Goal: Task Accomplishment & Management: Complete application form

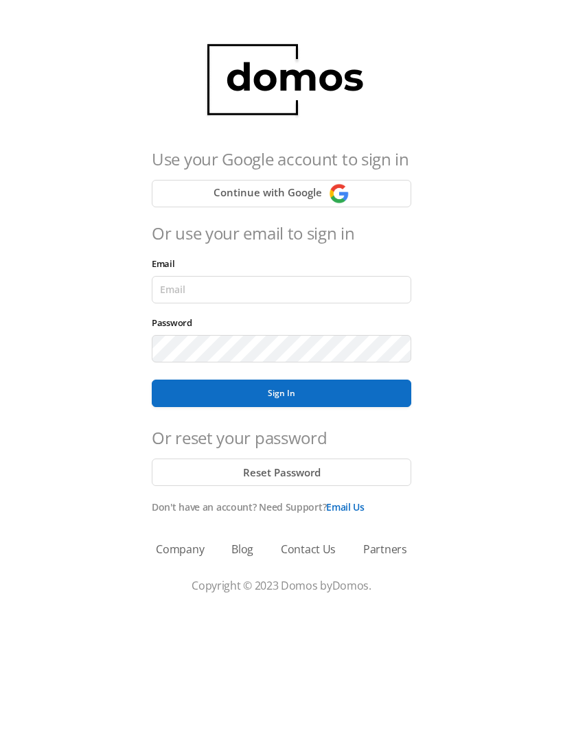
scroll to position [1, 0]
click at [331, 279] on input "Email" at bounding box center [281, 289] width 259 height 27
click at [501, 351] on div "Use your Google account to sign in Continue with Google Or use your email to si…" at bounding box center [281, 275] width 552 height 513
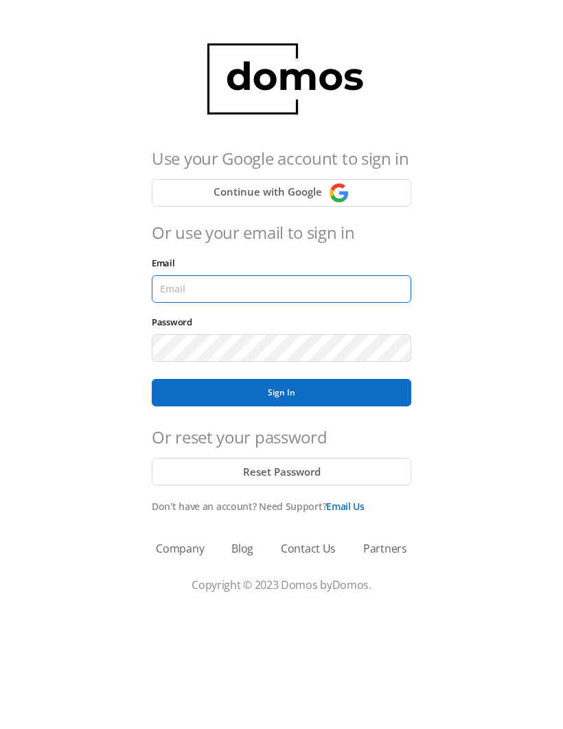
click at [310, 287] on input "Email" at bounding box center [281, 289] width 259 height 27
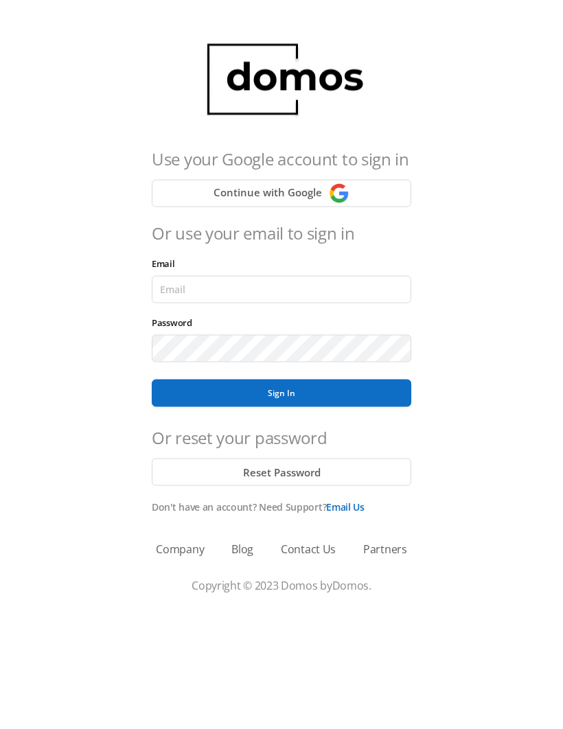
click at [497, 279] on div "Use your Google account to sign in Continue with Google Or use your email to si…" at bounding box center [281, 275] width 552 height 513
click at [373, 188] on button "Continue with Google" at bounding box center [281, 193] width 259 height 27
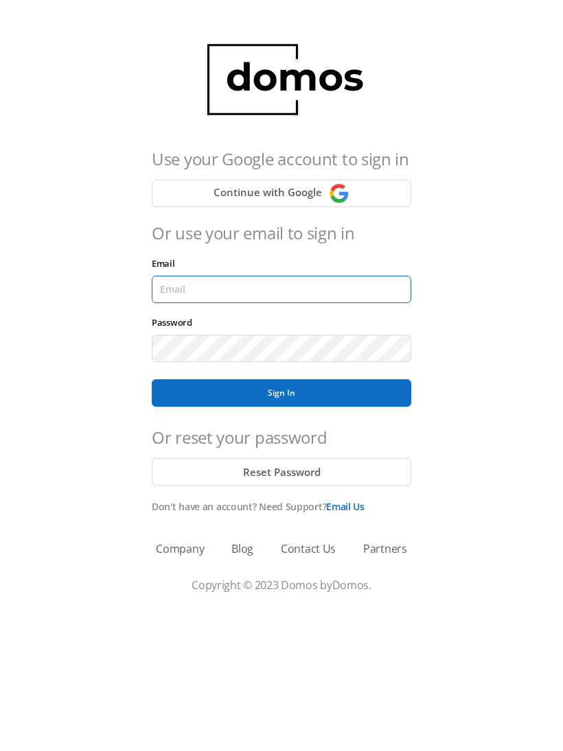
type input "[EMAIL_ADDRESS][DOMAIN_NAME]"
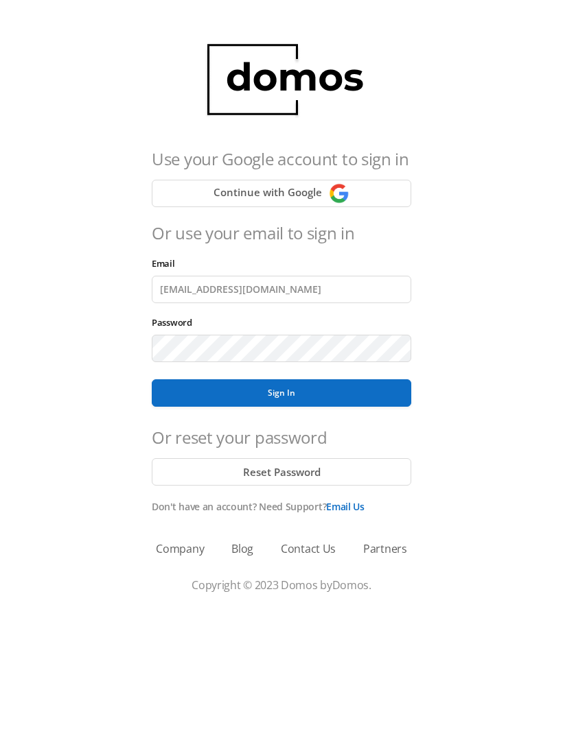
click at [281, 393] on button "Sign In" at bounding box center [281, 392] width 259 height 27
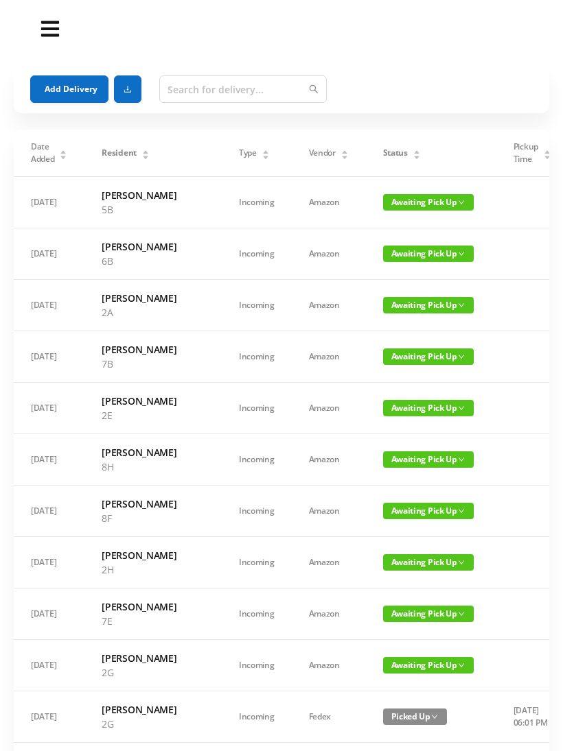
click at [70, 76] on button "Add Delivery" at bounding box center [69, 88] width 78 height 27
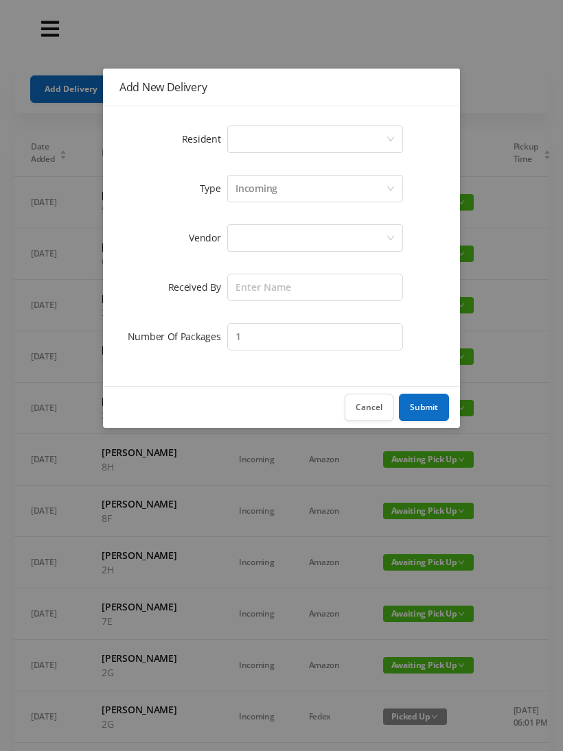
click at [385, 139] on div "Select a person" at bounding box center [310, 139] width 150 height 26
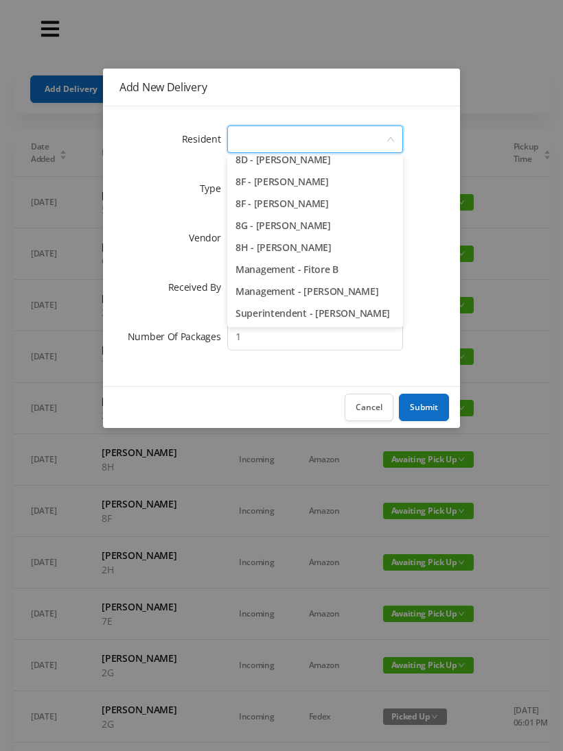
scroll to position [1964, 0]
click at [299, 215] on li "8G - Emily Tetzlaff" at bounding box center [315, 226] width 176 height 22
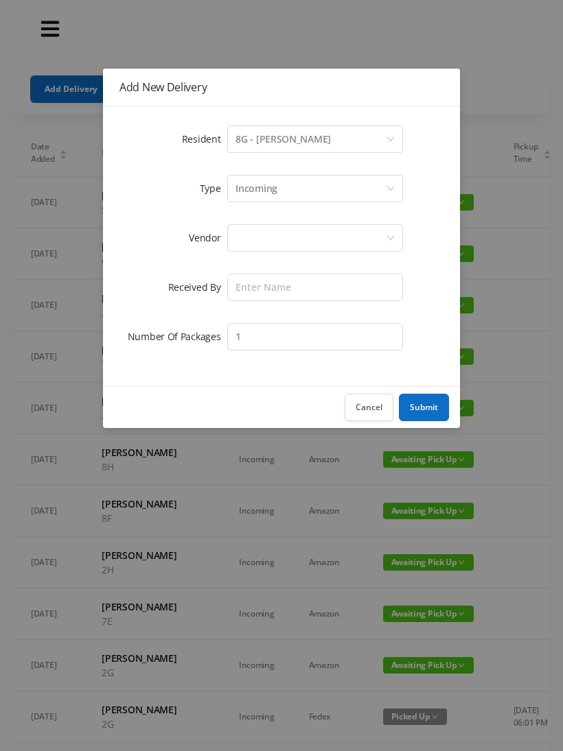
click at [303, 237] on div at bounding box center [310, 238] width 150 height 26
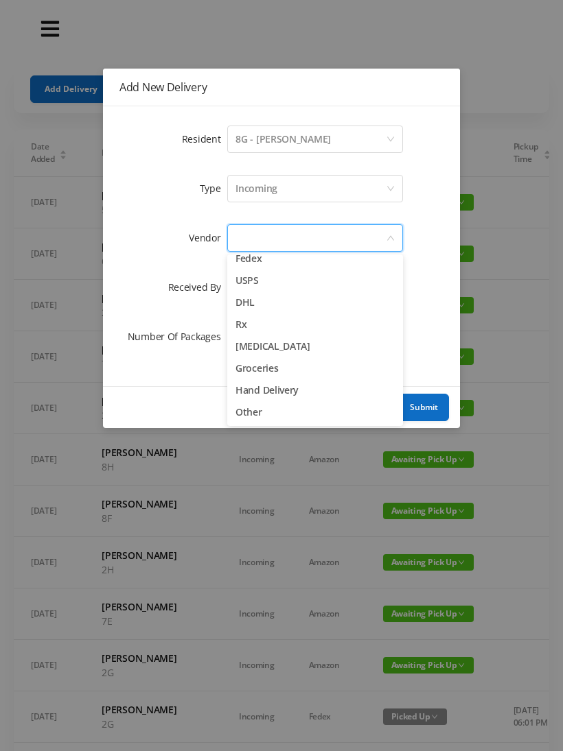
scroll to position [54, 0]
click at [267, 364] on li "Groceries" at bounding box center [315, 368] width 176 height 22
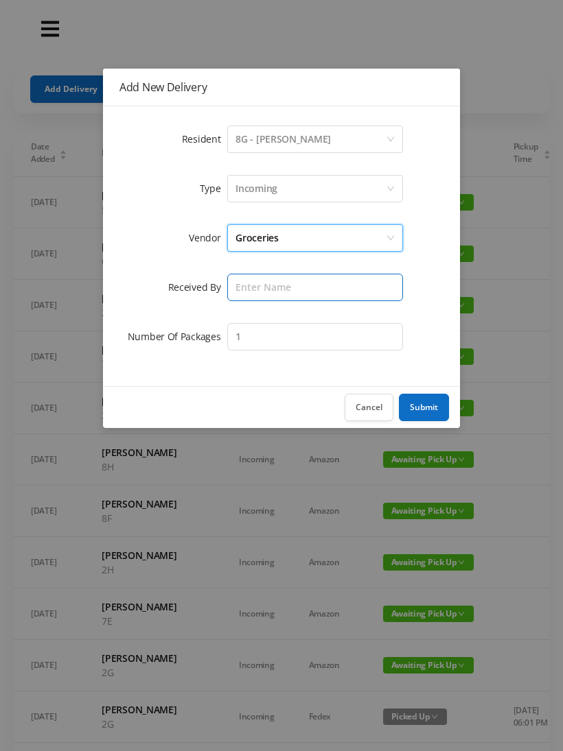
click at [298, 285] on input "text" at bounding box center [315, 287] width 176 height 27
type input "Victor"
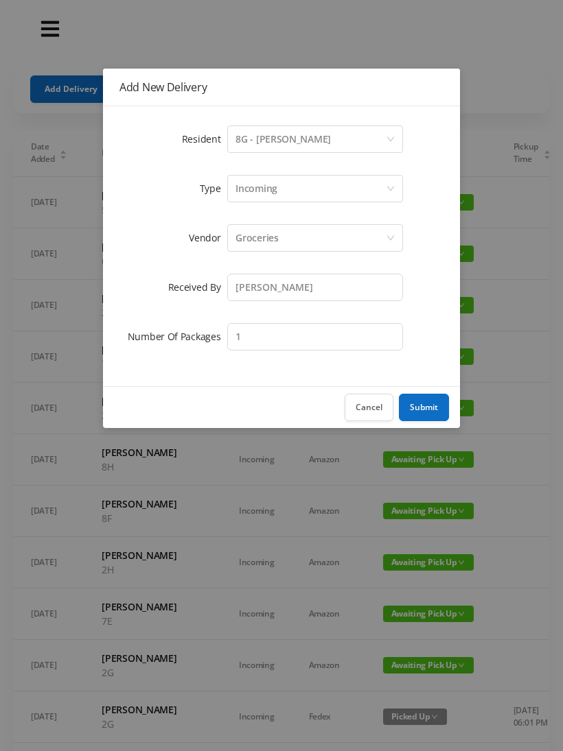
click at [425, 399] on button "Submit" at bounding box center [424, 407] width 50 height 27
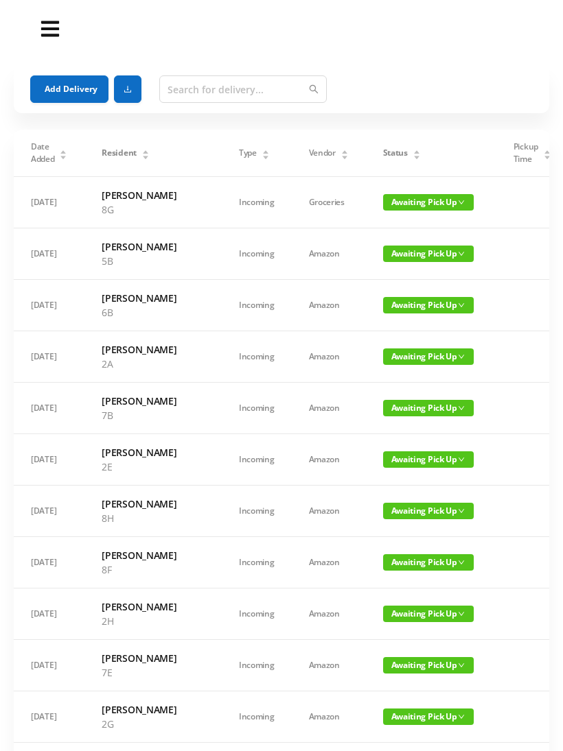
click at [77, 78] on button "Add Delivery" at bounding box center [69, 88] width 78 height 27
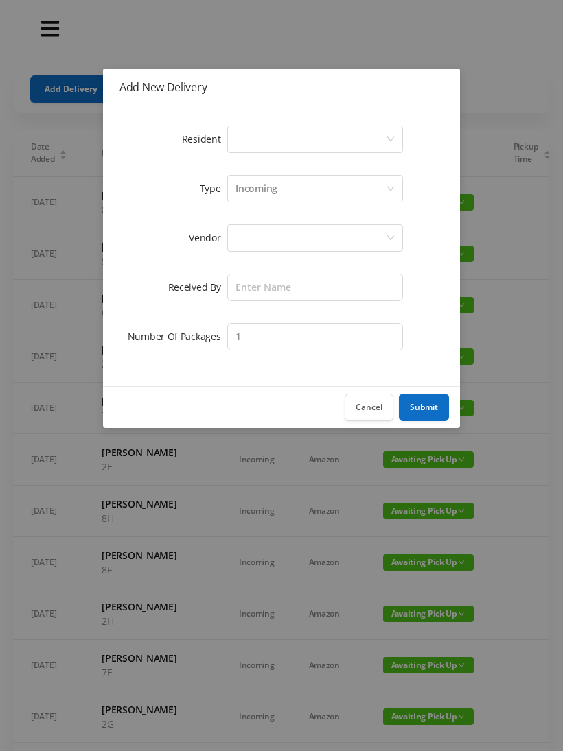
click at [390, 129] on div "Select a person" at bounding box center [315, 139] width 176 height 27
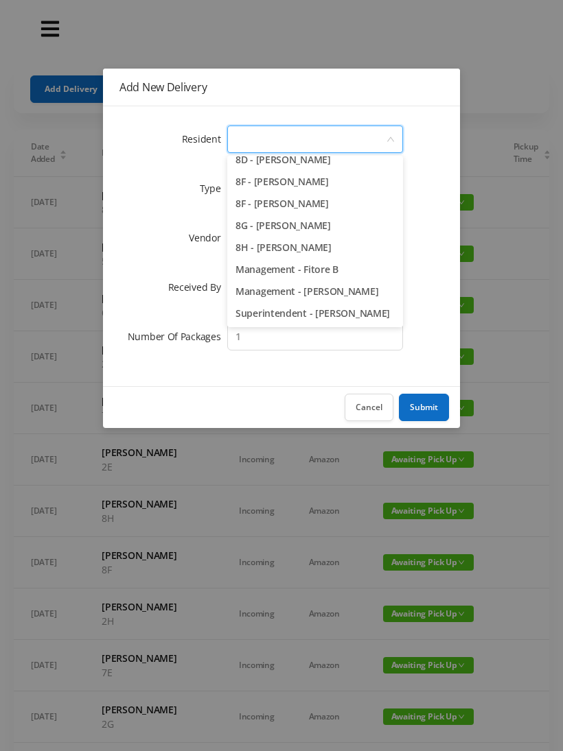
scroll to position [1964, 0]
click at [295, 196] on li "8F - Michael Shaw" at bounding box center [315, 204] width 176 height 22
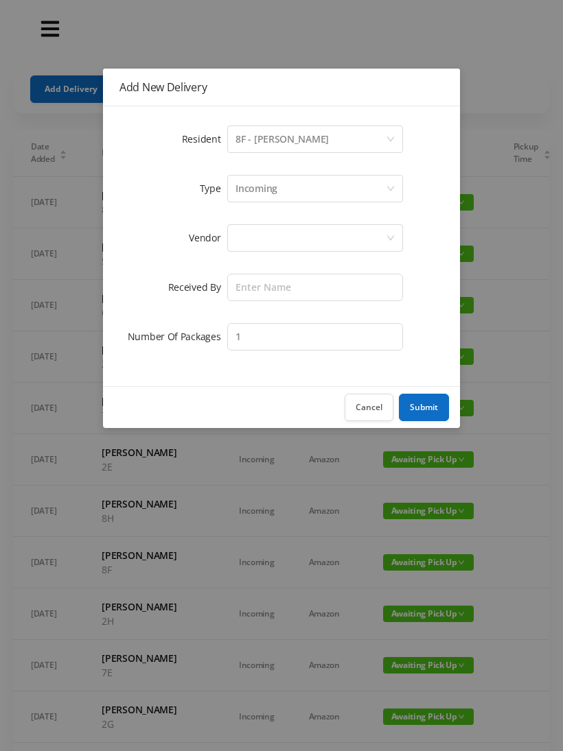
click at [336, 133] on div "Select a person 8F - Michael Shaw" at bounding box center [310, 139] width 150 height 26
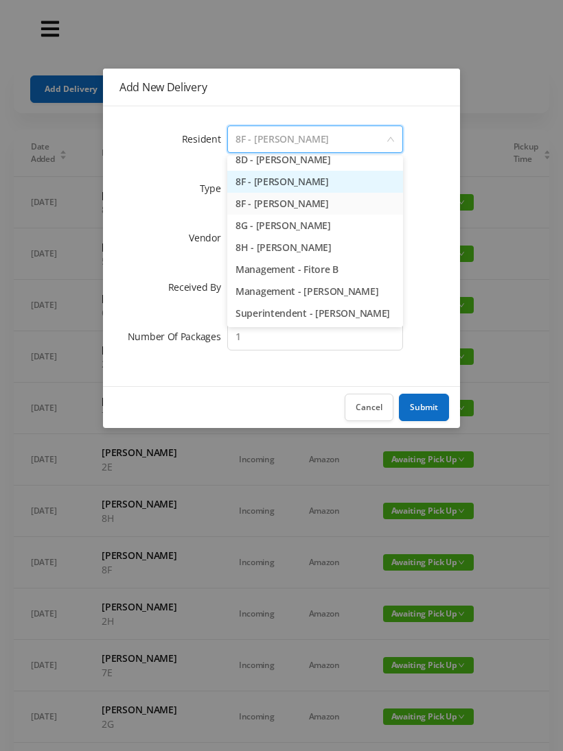
click at [300, 181] on li "8F - Meghan Judge" at bounding box center [315, 182] width 176 height 22
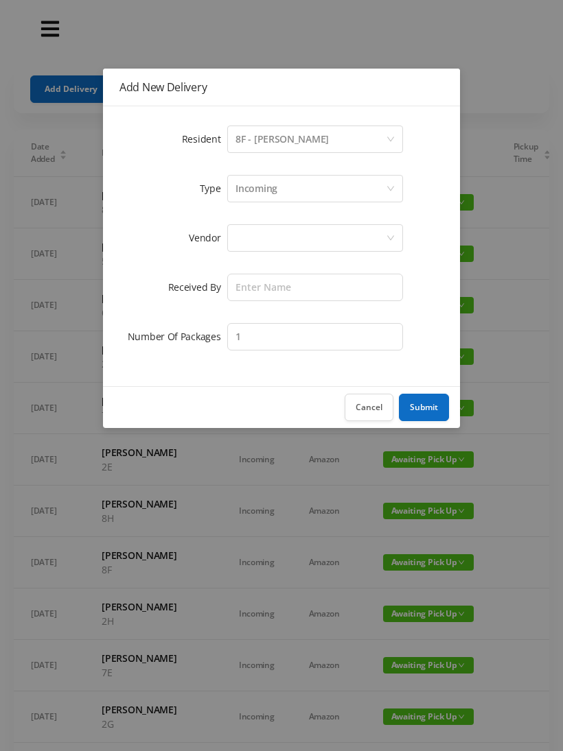
click at [314, 235] on div at bounding box center [310, 238] width 150 height 26
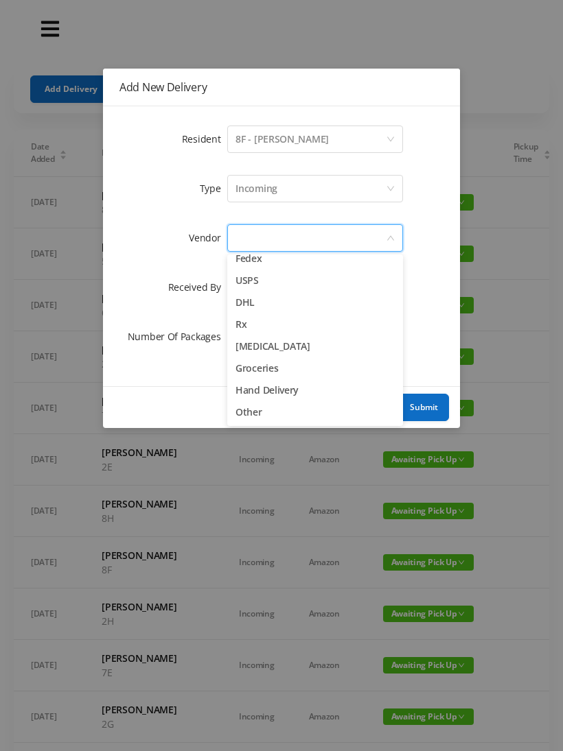
scroll to position [54, 0]
click at [266, 368] on li "Groceries" at bounding box center [315, 368] width 176 height 22
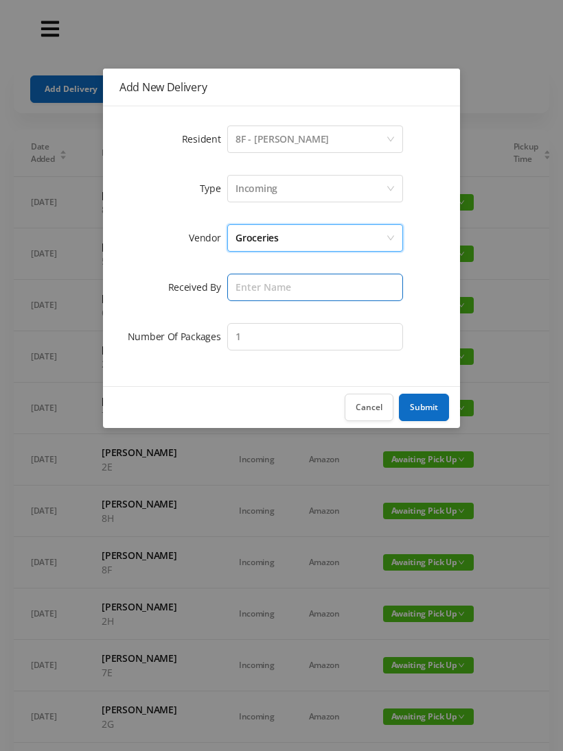
click at [303, 282] on input "text" at bounding box center [315, 287] width 176 height 27
type input "Victor"
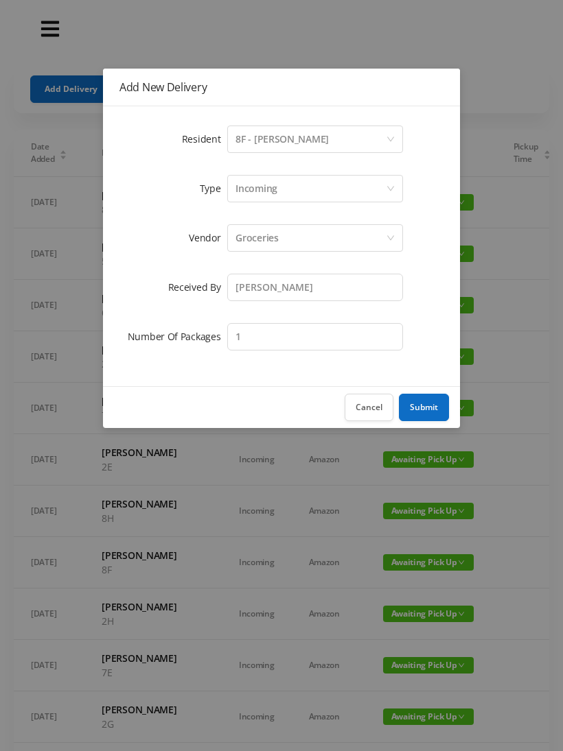
click at [427, 406] on button "Submit" at bounding box center [424, 407] width 50 height 27
